Goal: Information Seeking & Learning: Learn about a topic

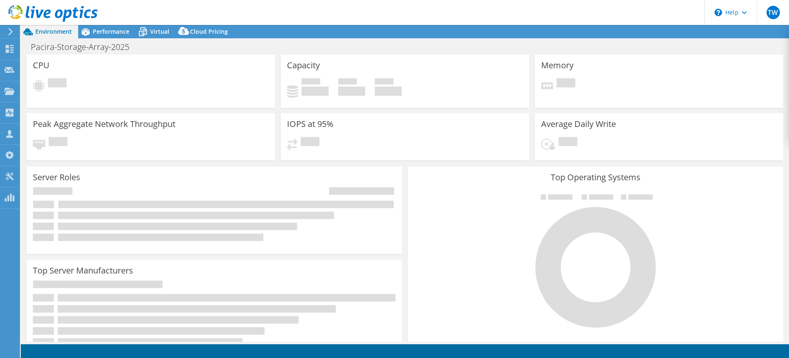
select select "USD"
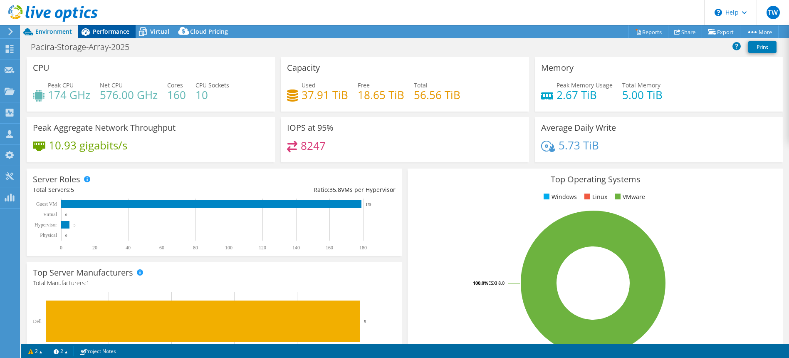
click at [118, 35] on span "Performance" at bounding box center [111, 31] width 37 height 8
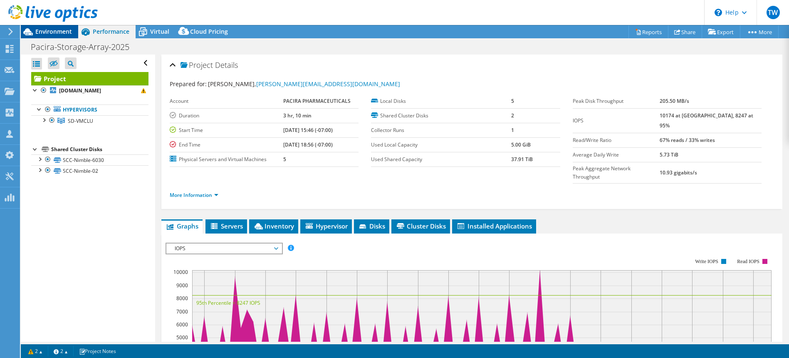
click at [51, 35] on span "Environment" at bounding box center [53, 31] width 37 height 8
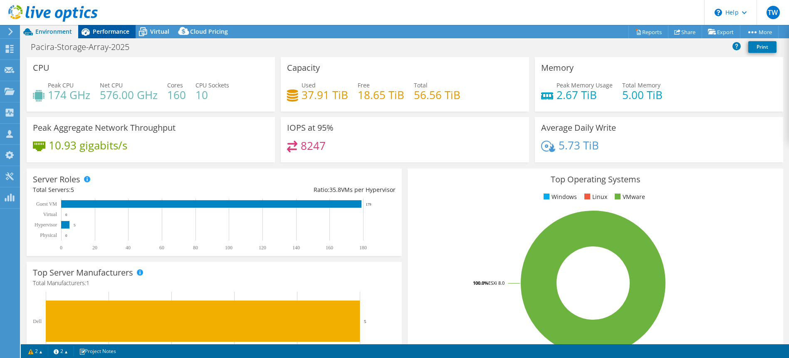
click at [114, 32] on span "Performance" at bounding box center [111, 31] width 37 height 8
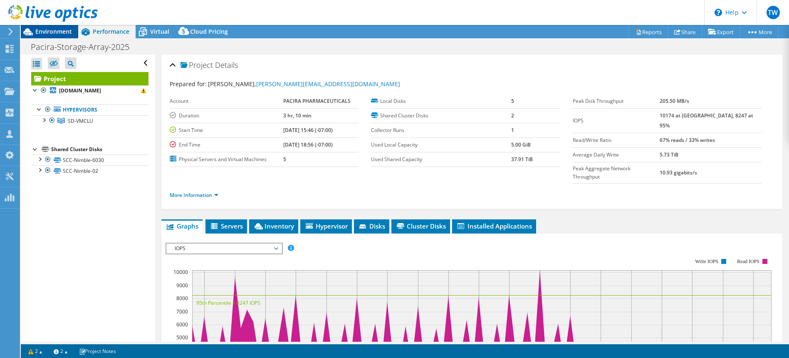
click at [64, 31] on span "Environment" at bounding box center [53, 31] width 37 height 8
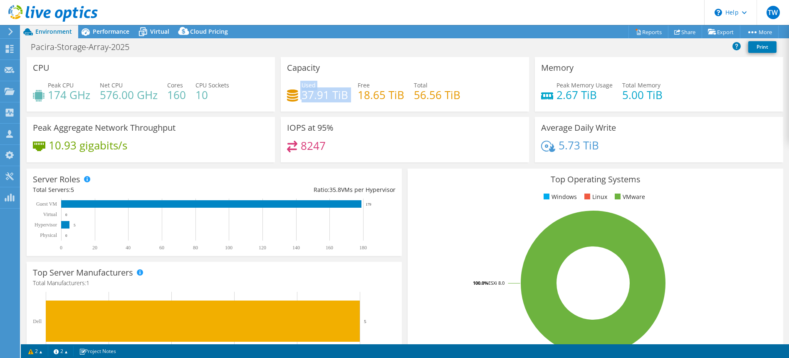
drag, startPoint x: 348, startPoint y: 94, endPoint x: 297, endPoint y: 97, distance: 51.2
click at [297, 97] on div "Used 37.91 TiB Free 18.65 TiB Total 56.56 TiB" at bounding box center [405, 94] width 236 height 27
click at [104, 33] on span "Performance" at bounding box center [111, 31] width 37 height 8
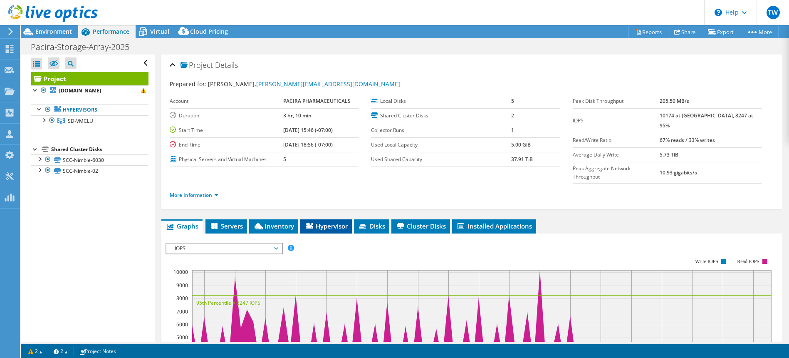
click at [336, 222] on span "Hypervisor" at bounding box center [326, 226] width 43 height 8
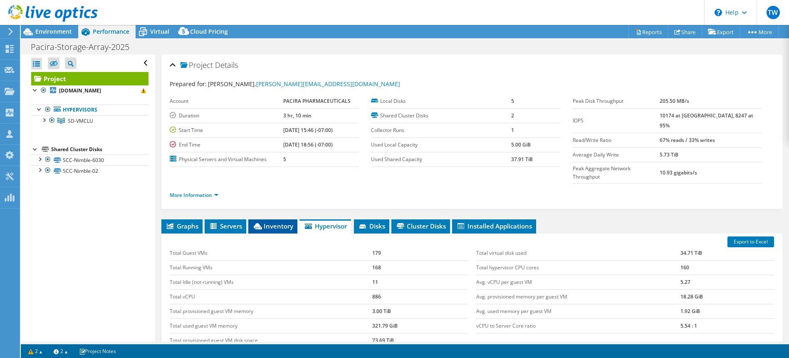
click at [265, 219] on li "Inventory" at bounding box center [272, 226] width 49 height 14
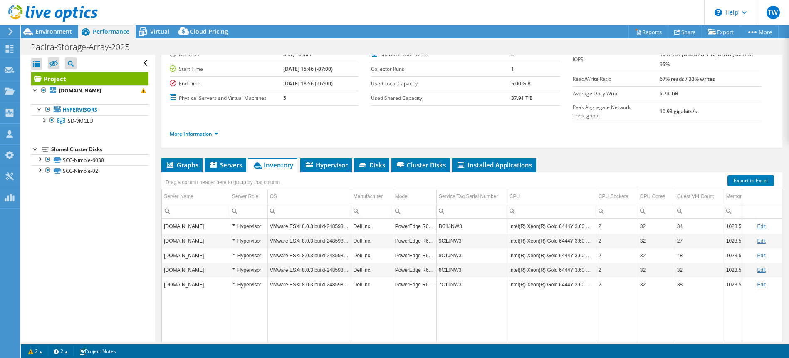
scroll to position [64, 0]
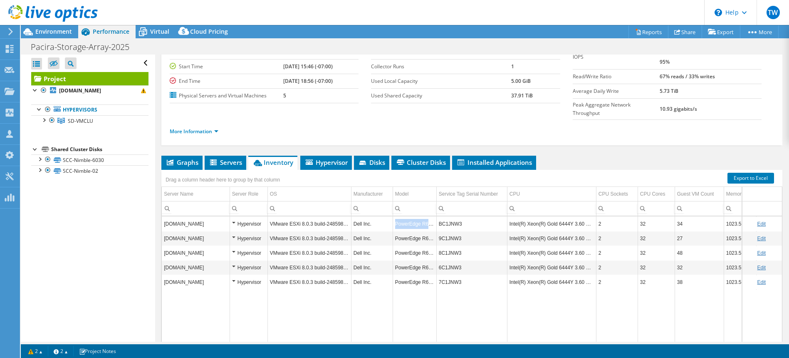
drag, startPoint x: 436, startPoint y: 206, endPoint x: 395, endPoint y: 206, distance: 40.8
click at [395, 216] on td "PowerEdge R660" at bounding box center [415, 223] width 44 height 15
click at [530, 216] on td "Intel(R) Xeon(R) Gold 6444Y 3.60 GHz" at bounding box center [551, 223] width 89 height 15
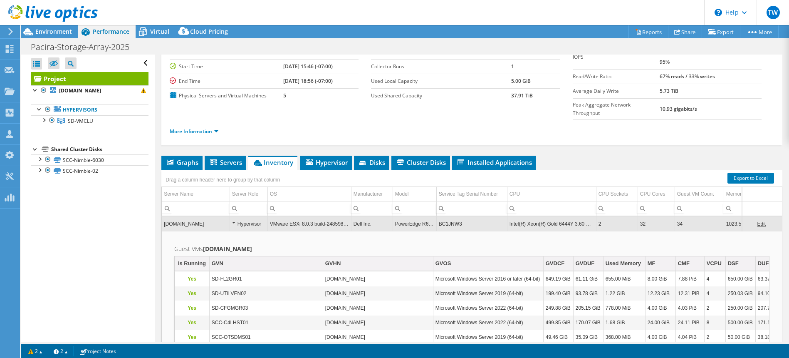
drag, startPoint x: 234, startPoint y: 206, endPoint x: 458, endPoint y: 221, distance: 224.3
click at [238, 219] on div "Hypervisor" at bounding box center [248, 224] width 33 height 10
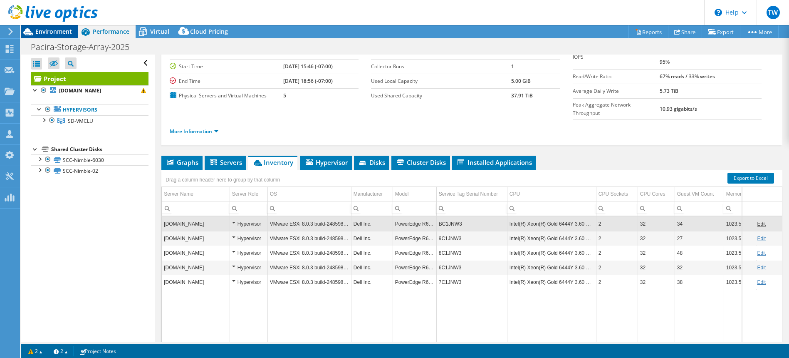
click at [58, 35] on div "Environment" at bounding box center [49, 31] width 57 height 13
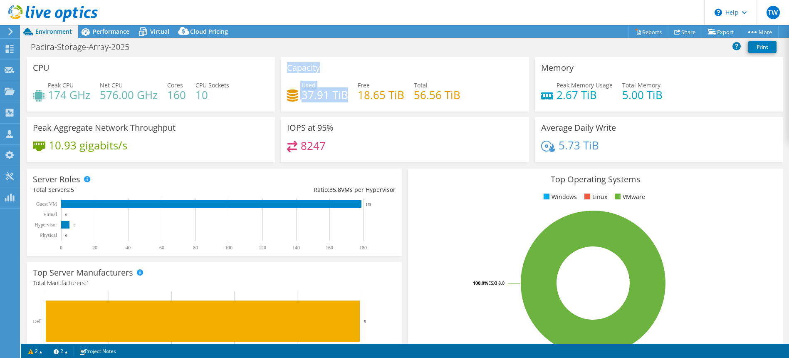
drag, startPoint x: 346, startPoint y: 98, endPoint x: 260, endPoint y: 93, distance: 85.8
click at [260, 93] on div "CPU Peak CPU 174 GHz Net CPU 576.00 GHz Cores 160 CPU Sockets 10 Capacity Used …" at bounding box center [405, 112] width 763 height 111
drag, startPoint x: 107, startPoint y: 32, endPoint x: 82, endPoint y: 77, distance: 51.8
click at [107, 32] on span "Performance" at bounding box center [111, 31] width 37 height 8
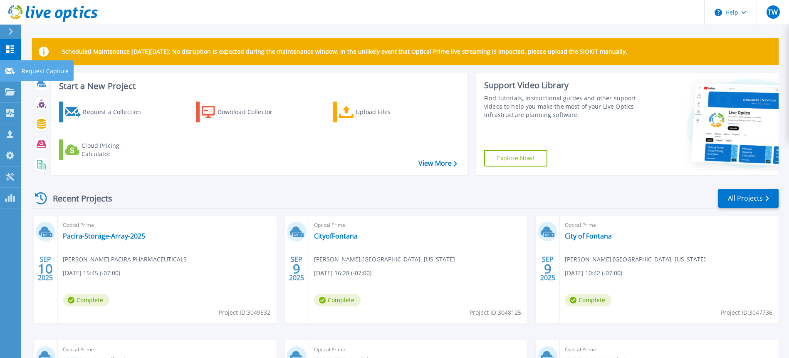
click at [14, 72] on icon at bounding box center [10, 71] width 10 height 6
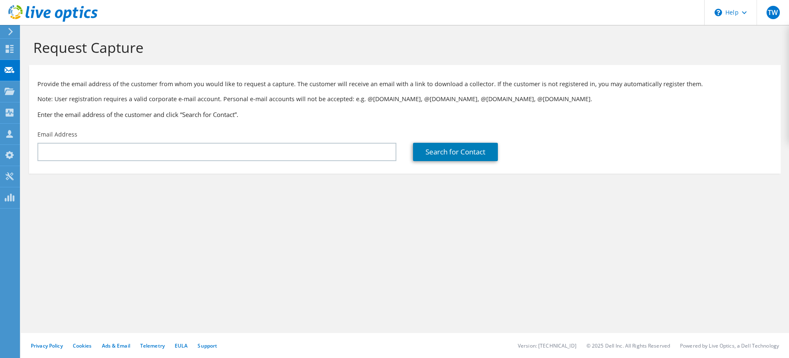
click at [233, 142] on div "Email Address" at bounding box center [217, 145] width 376 height 39
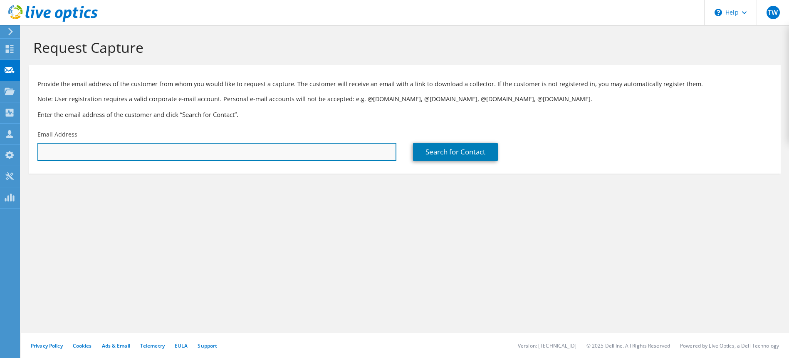
click at [171, 148] on input "text" at bounding box center [216, 152] width 359 height 18
type input "[PERSON_NAME][EMAIL_ADDRESS][DOMAIN_NAME]"
